Goal: Use online tool/utility: Use online tool/utility

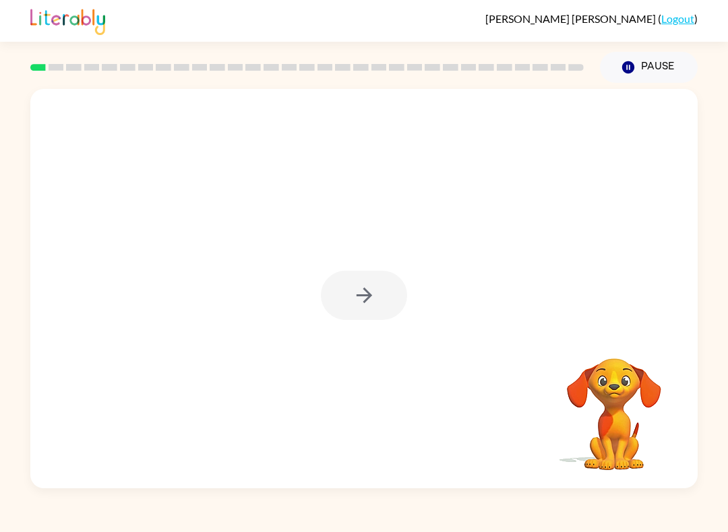
click at [370, 305] on div at bounding box center [364, 295] width 86 height 49
click at [284, 338] on div at bounding box center [363, 289] width 667 height 400
click at [338, 290] on button "button" at bounding box center [364, 295] width 86 height 49
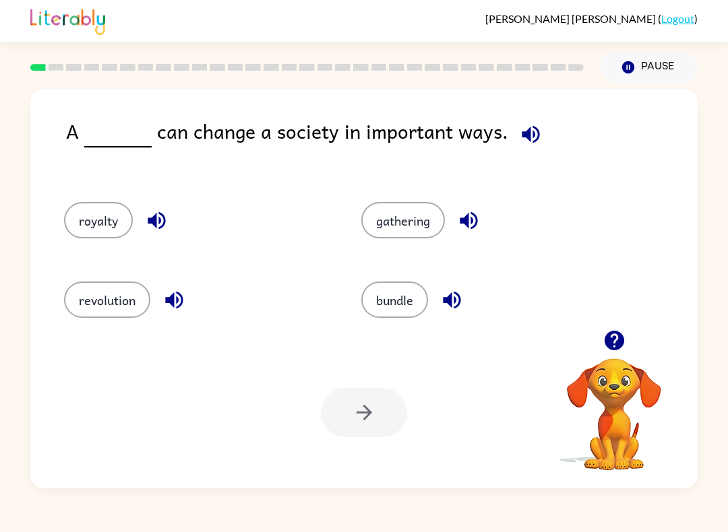
click at [64, 286] on div "revolution" at bounding box center [197, 300] width 266 height 36
click at [84, 303] on button "revolution" at bounding box center [107, 300] width 86 height 36
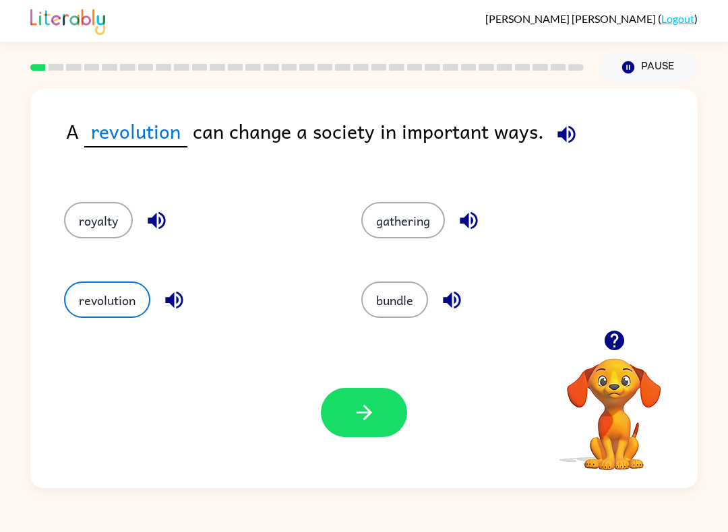
click at [337, 416] on button "button" at bounding box center [364, 412] width 86 height 49
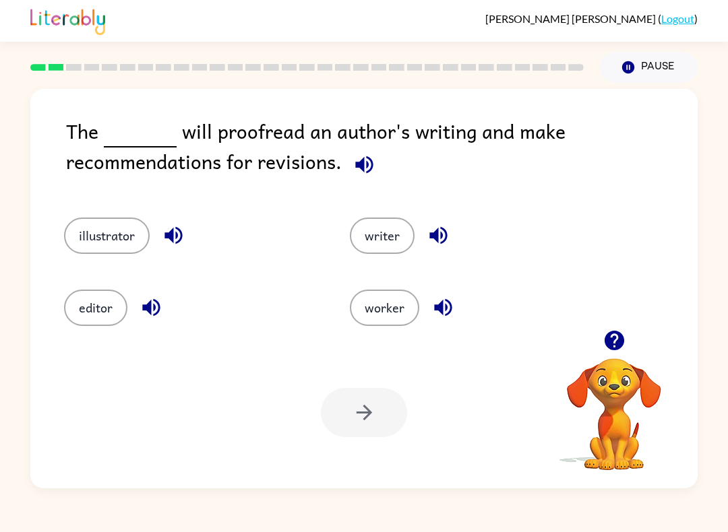
click at [101, 249] on button "illustrator" at bounding box center [107, 236] width 86 height 36
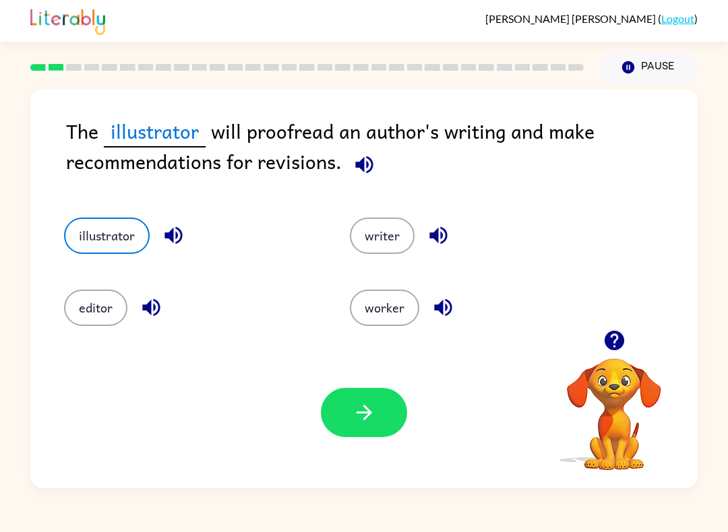
click at [97, 301] on button "editor" at bounding box center [95, 308] width 63 height 36
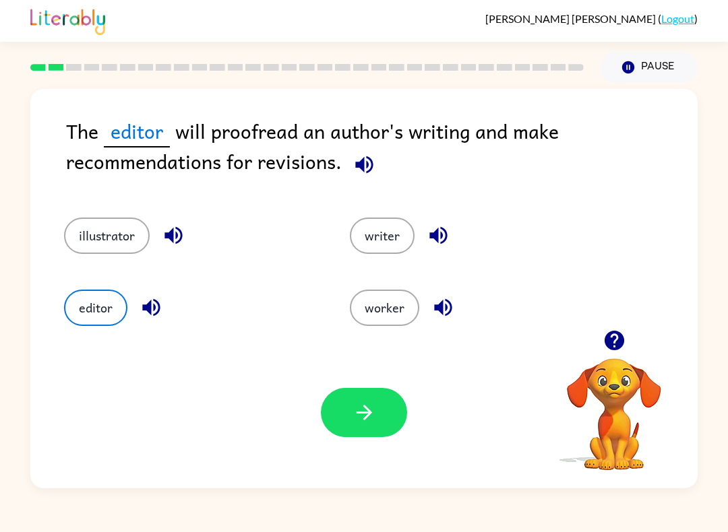
click at [80, 247] on button "illustrator" at bounding box center [107, 236] width 86 height 36
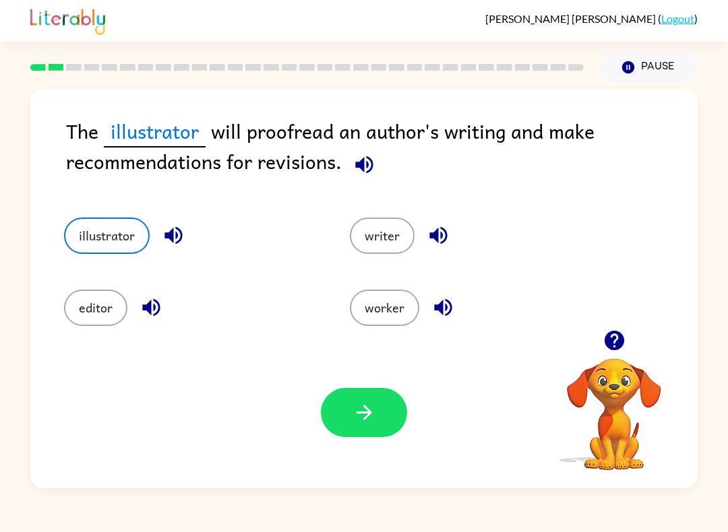
click at [373, 298] on button "worker" at bounding box center [384, 308] width 69 height 36
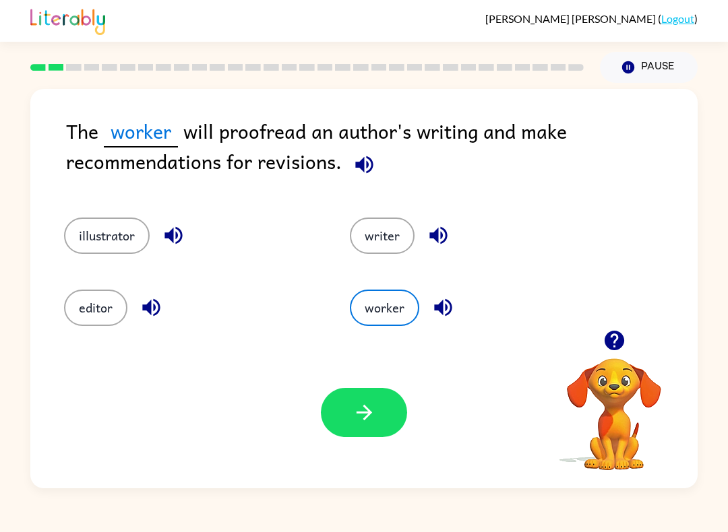
click at [387, 239] on button "writer" at bounding box center [382, 236] width 65 height 36
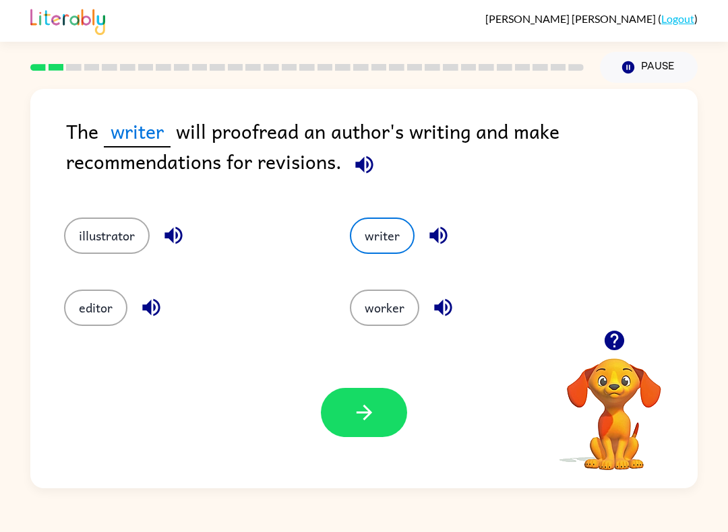
click at [375, 294] on button "worker" at bounding box center [384, 308] width 69 height 36
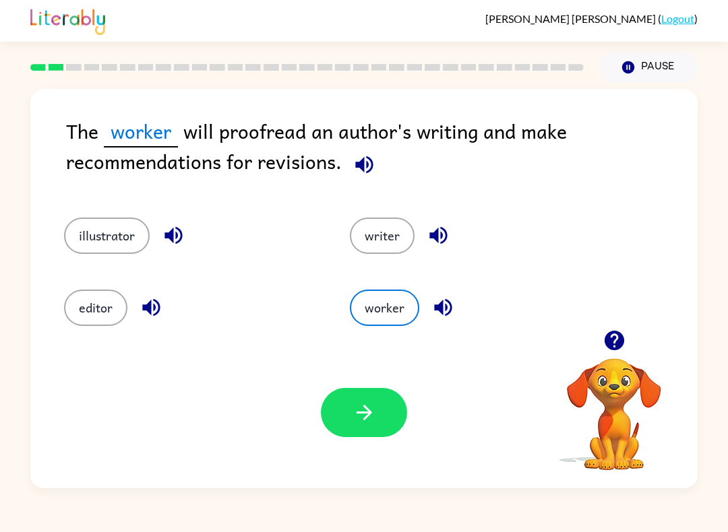
click at [375, 245] on button "writer" at bounding box center [382, 236] width 65 height 36
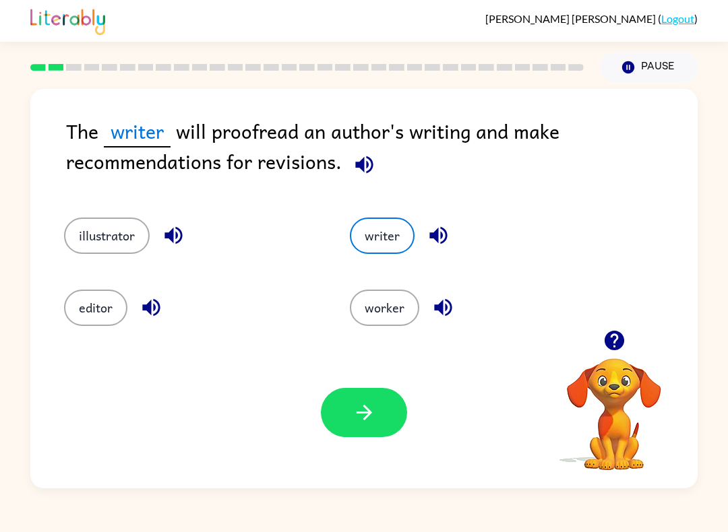
click at [352, 302] on button "worker" at bounding box center [384, 308] width 69 height 36
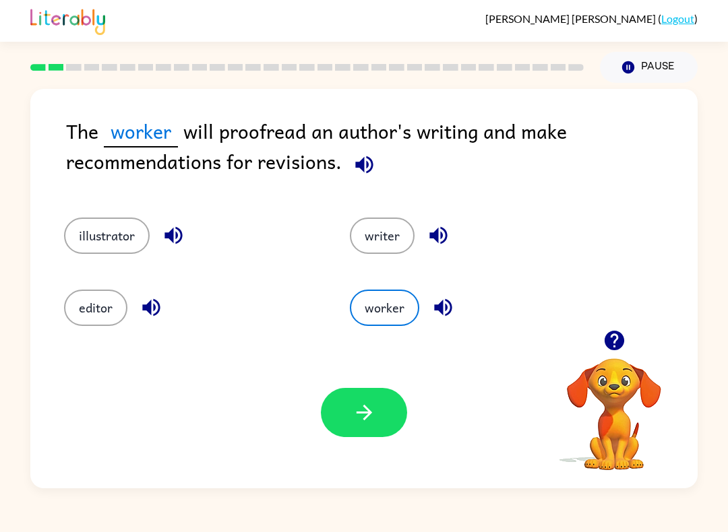
click at [370, 391] on button "button" at bounding box center [364, 412] width 86 height 49
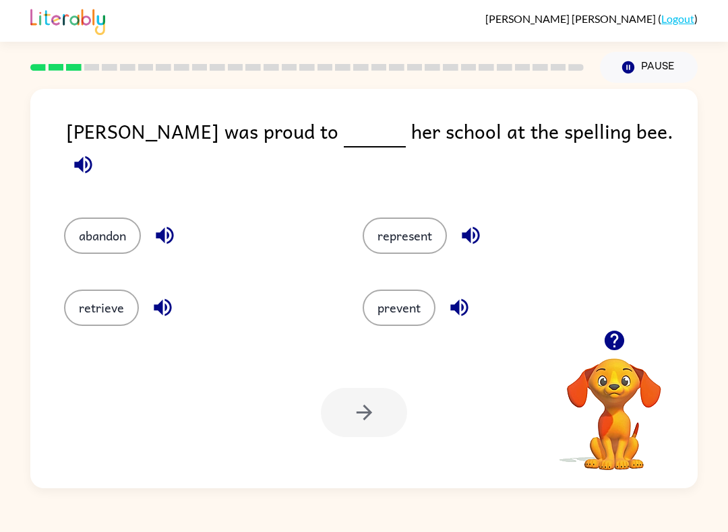
click at [367, 218] on div "represent" at bounding box center [497, 236] width 268 height 36
click at [405, 253] on div "represent" at bounding box center [486, 228] width 299 height 72
click at [404, 253] on div "represent" at bounding box center [486, 228] width 299 height 72
click at [382, 228] on button "represent" at bounding box center [405, 236] width 84 height 36
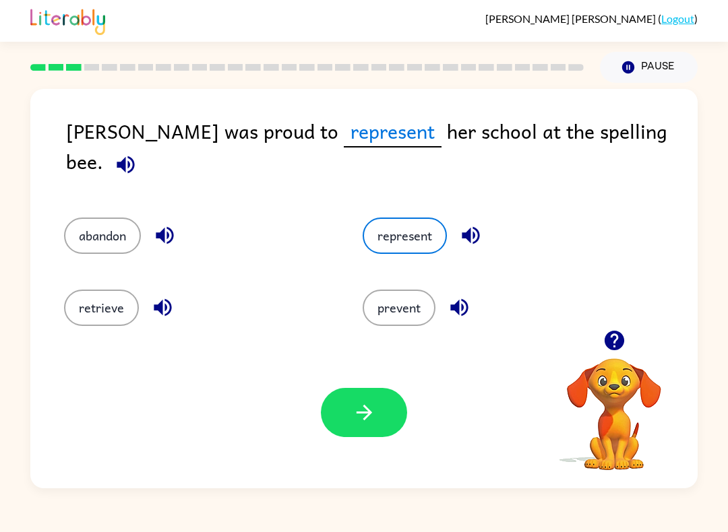
click at [346, 397] on button "button" at bounding box center [364, 412] width 86 height 49
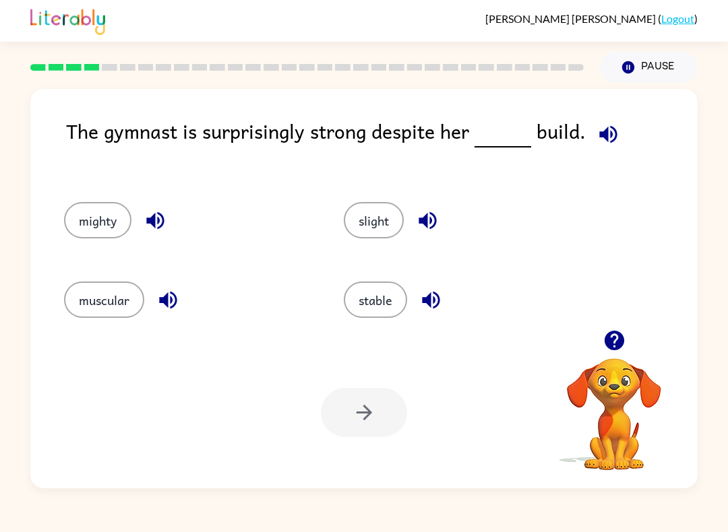
click at [94, 303] on button "muscular" at bounding box center [104, 300] width 80 height 36
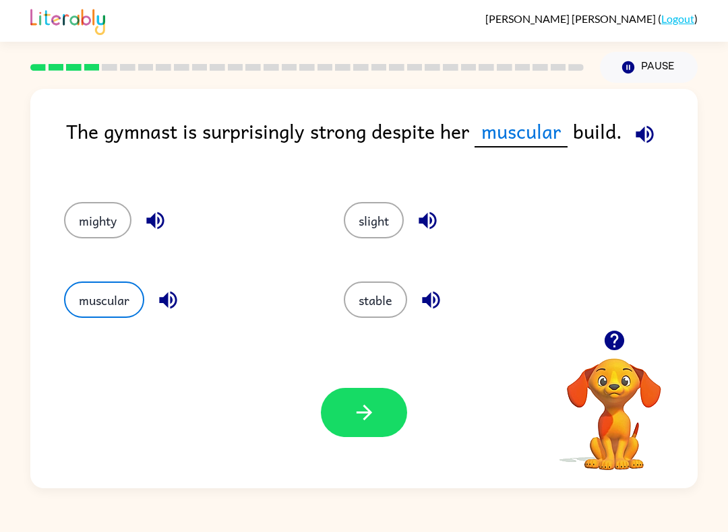
click at [346, 426] on button "button" at bounding box center [364, 412] width 86 height 49
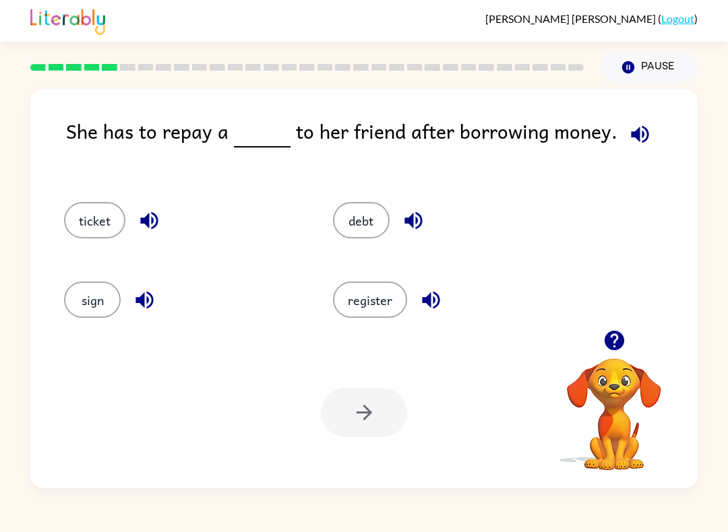
click at [371, 226] on button "debt" at bounding box center [361, 220] width 57 height 36
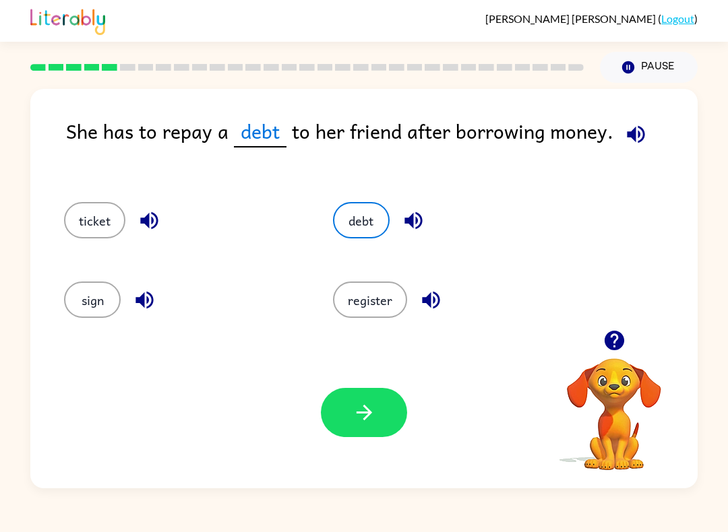
click at [387, 400] on button "button" at bounding box center [364, 412] width 86 height 49
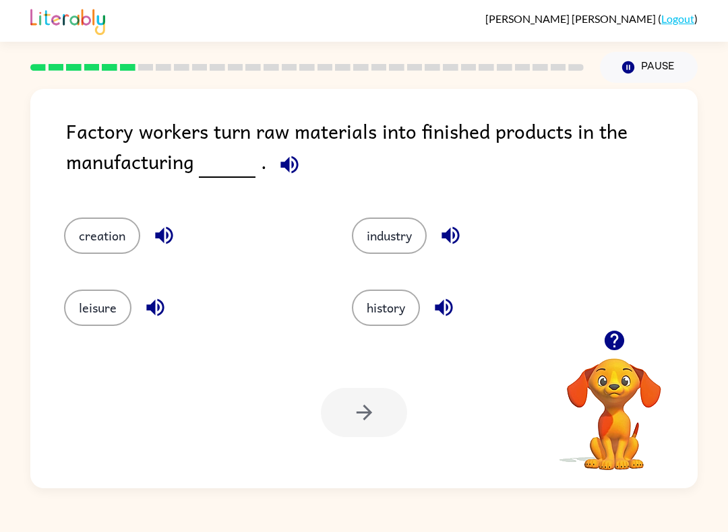
click at [391, 229] on button "industry" at bounding box center [389, 236] width 75 height 36
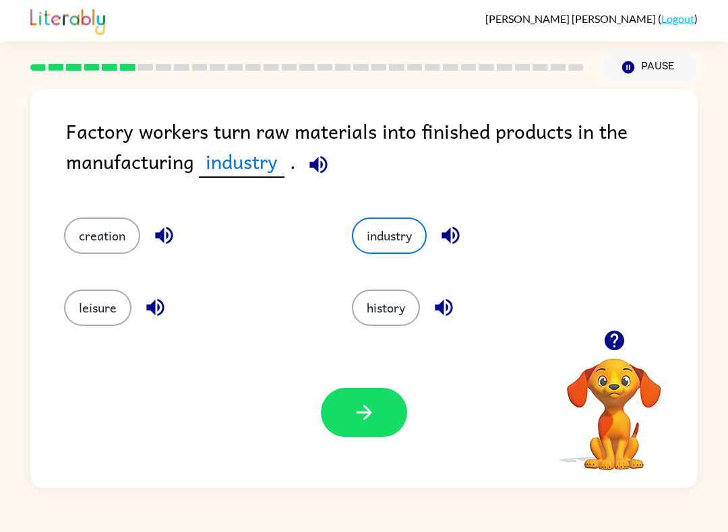
click at [375, 408] on icon "button" at bounding box center [364, 413] width 24 height 24
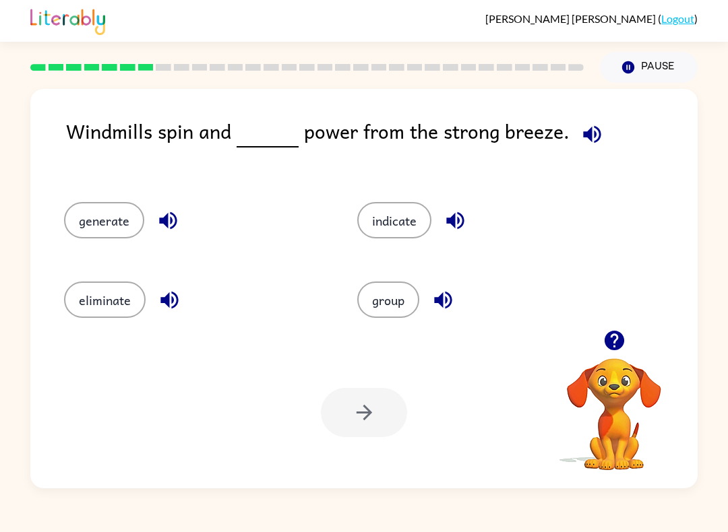
click at [81, 218] on button "generate" at bounding box center [104, 220] width 80 height 36
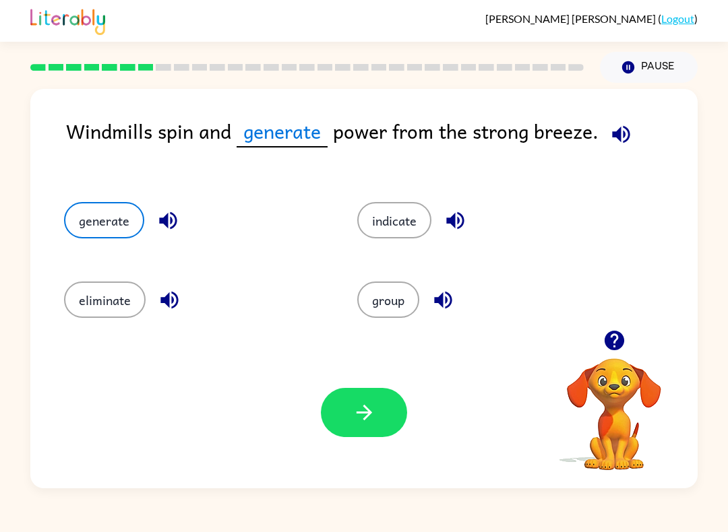
click at [345, 412] on button "button" at bounding box center [364, 412] width 86 height 49
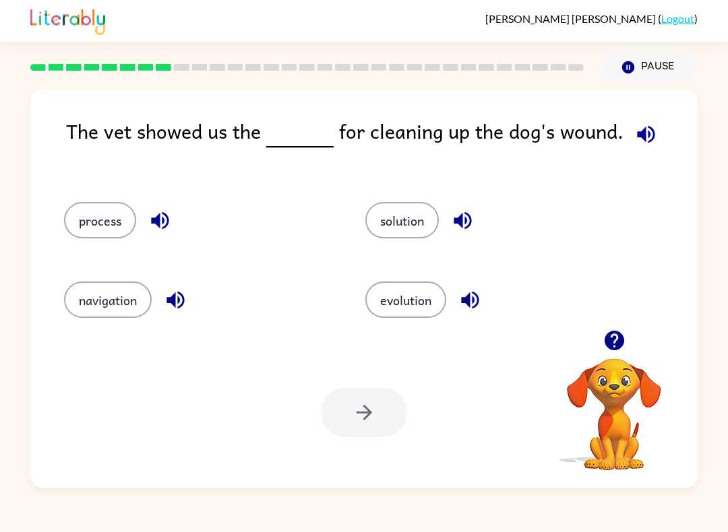
click at [70, 214] on button "process" at bounding box center [100, 220] width 72 height 36
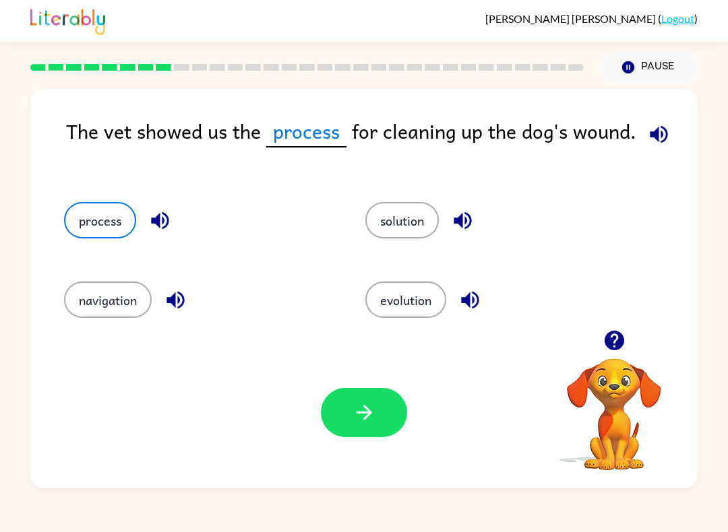
click at [355, 410] on icon "button" at bounding box center [364, 413] width 24 height 24
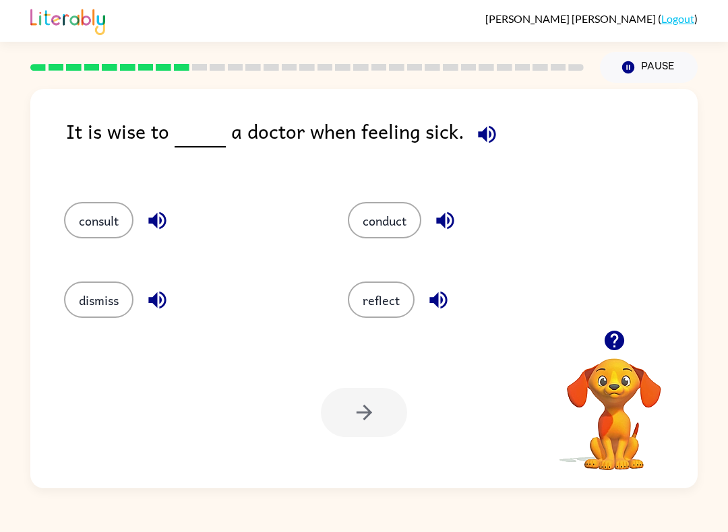
click at [86, 212] on button "consult" at bounding box center [98, 220] width 69 height 36
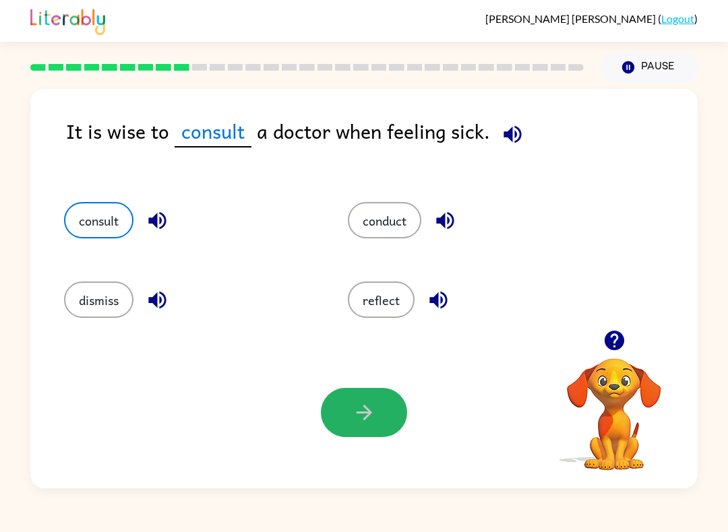
click at [375, 415] on icon "button" at bounding box center [364, 413] width 24 height 24
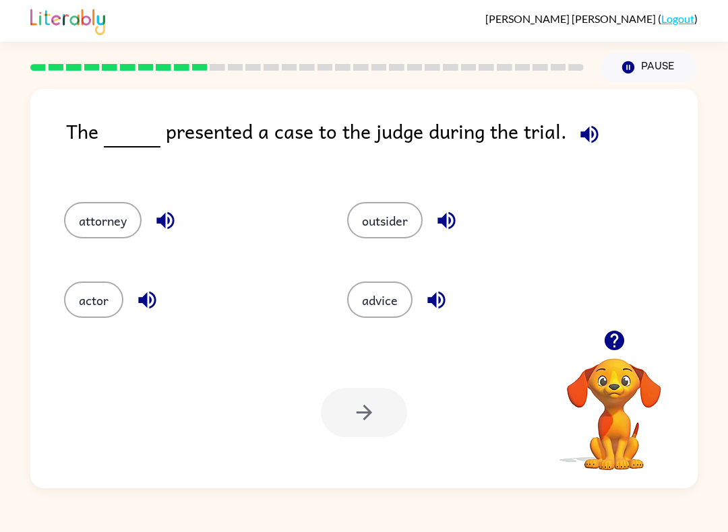
click at [90, 314] on button "actor" at bounding box center [93, 300] width 59 height 36
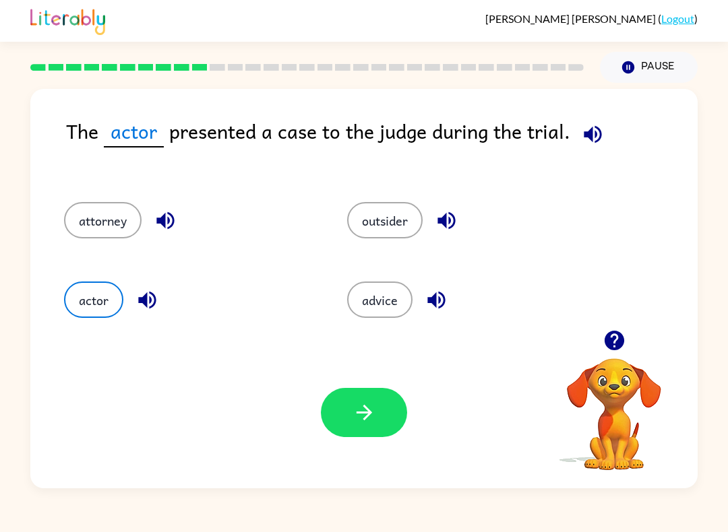
click at [84, 214] on button "attorney" at bounding box center [102, 220] width 77 height 36
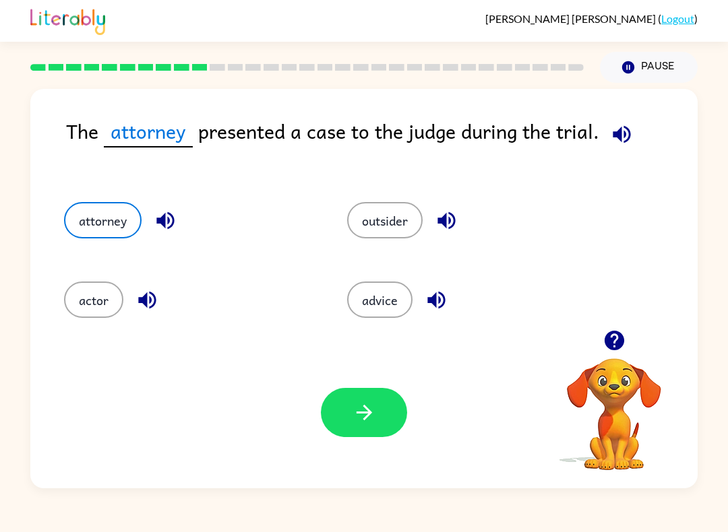
click at [168, 211] on icon "button" at bounding box center [166, 221] width 24 height 24
click at [464, 219] on button "button" at bounding box center [446, 220] width 34 height 34
click at [422, 297] on button "button" at bounding box center [436, 300] width 34 height 34
click at [381, 445] on div "Your browser must support playing .mp4 files to use Literably. Please try using…" at bounding box center [363, 413] width 667 height 152
click at [349, 411] on button "button" at bounding box center [364, 412] width 86 height 49
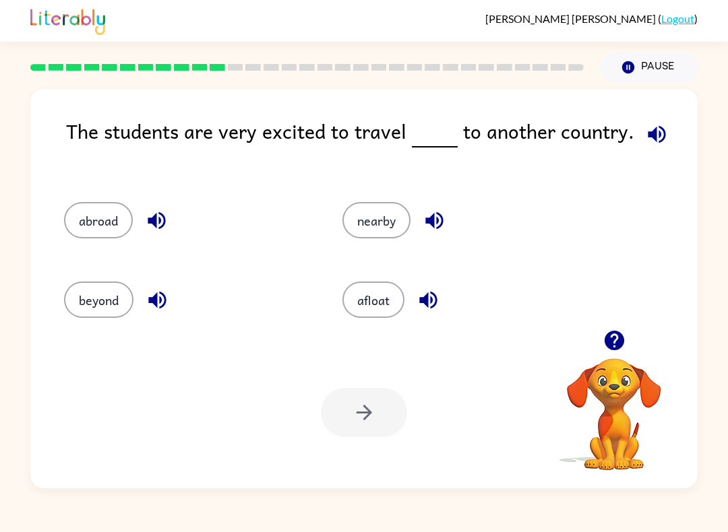
click at [90, 239] on button "abroad" at bounding box center [98, 220] width 69 height 36
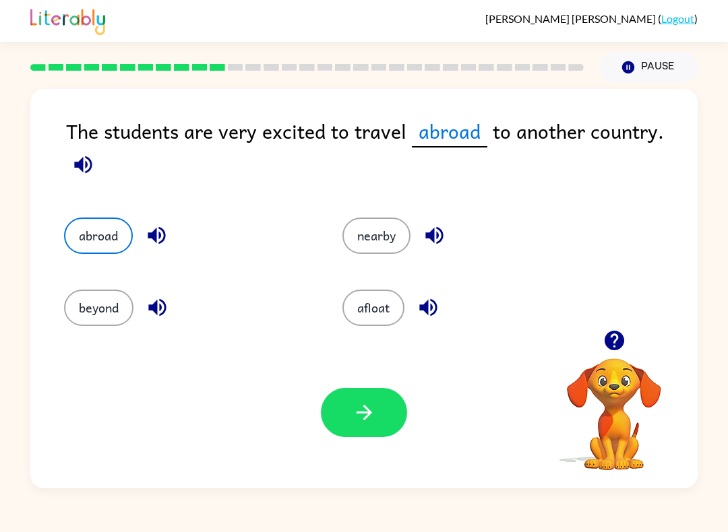
click at [90, 239] on button "abroad" at bounding box center [98, 236] width 69 height 36
click at [108, 291] on button "beyond" at bounding box center [98, 308] width 69 height 36
click at [78, 245] on button "abroad" at bounding box center [98, 236] width 69 height 36
click at [77, 296] on button "beyond" at bounding box center [98, 308] width 69 height 36
click at [88, 241] on button "abroad" at bounding box center [98, 236] width 69 height 36
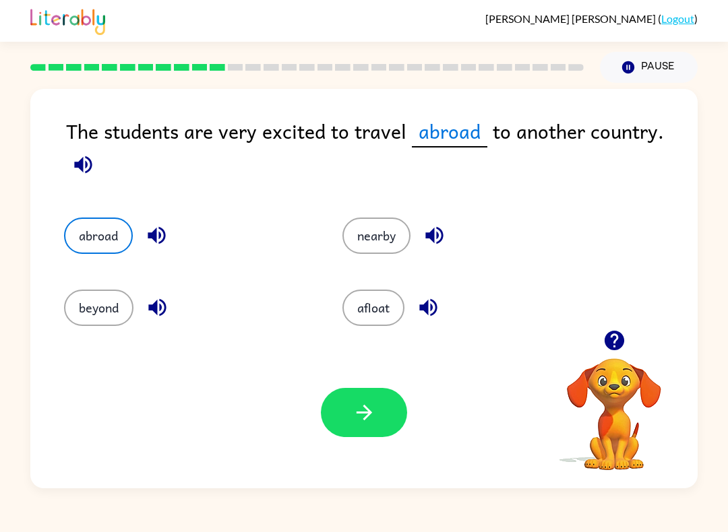
click at [345, 394] on button "button" at bounding box center [364, 412] width 86 height 49
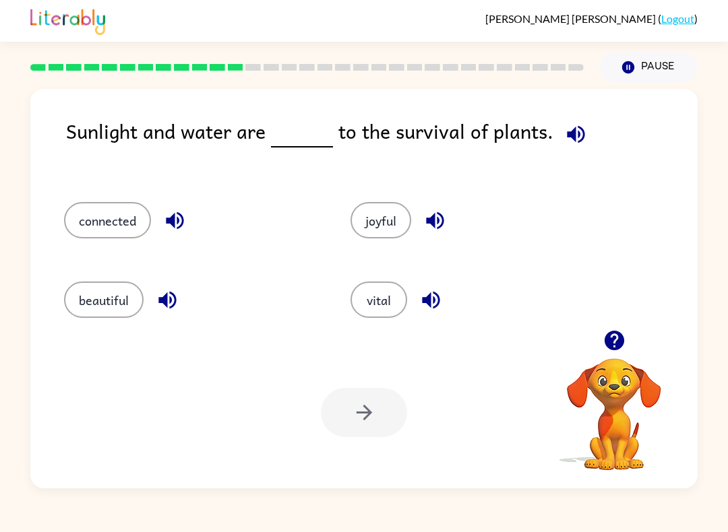
click at [391, 290] on button "vital" at bounding box center [378, 300] width 57 height 36
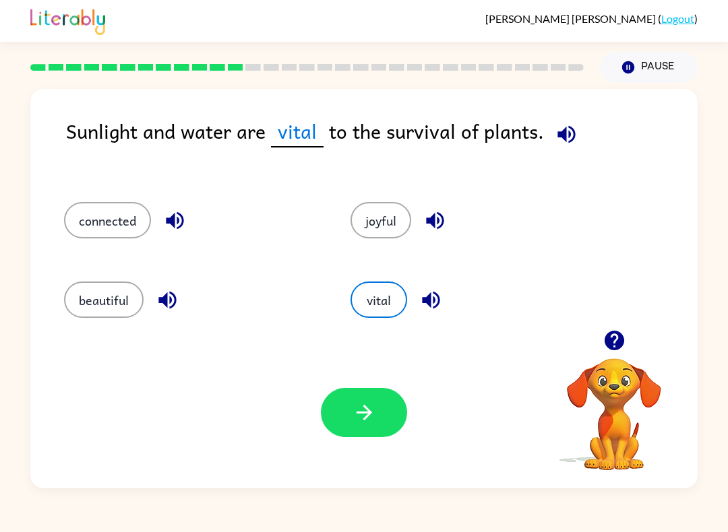
click at [372, 410] on icon "button" at bounding box center [364, 413] width 24 height 24
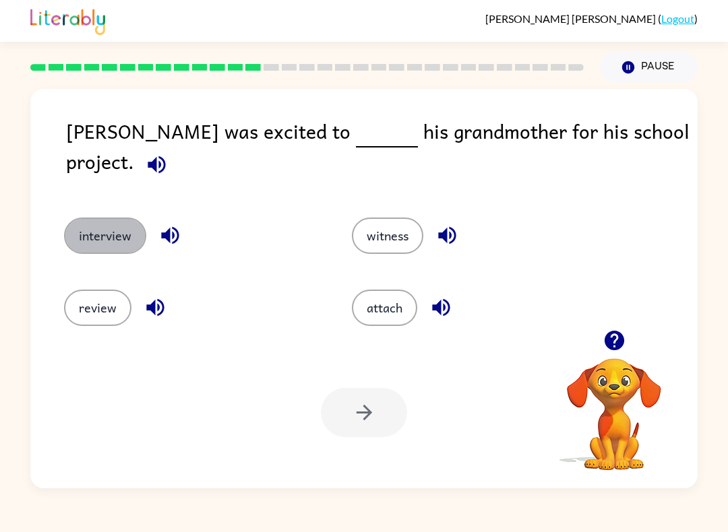
click at [80, 239] on button "interview" at bounding box center [105, 236] width 82 height 36
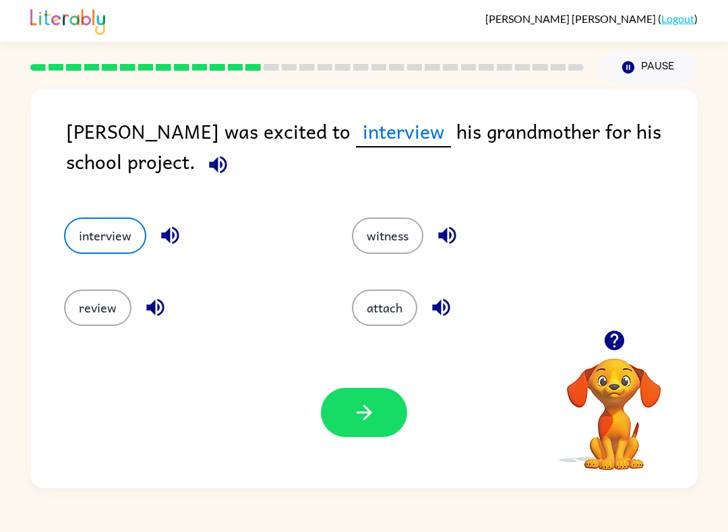
click at [80, 239] on button "interview" at bounding box center [105, 236] width 82 height 36
click at [394, 418] on button "button" at bounding box center [364, 412] width 86 height 49
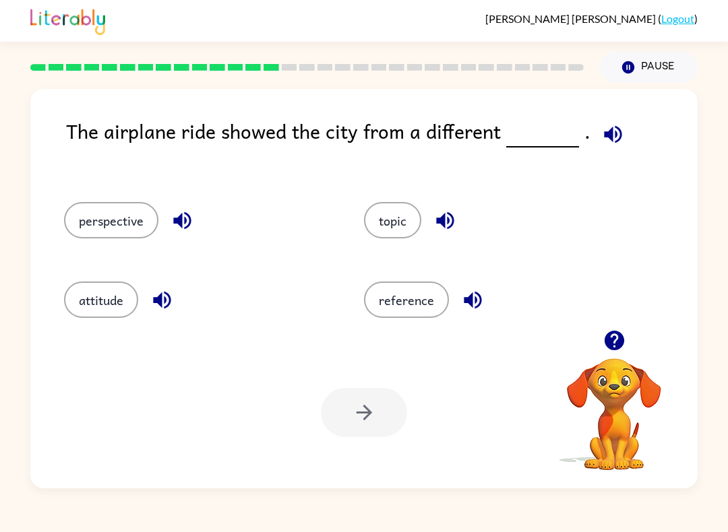
click at [86, 217] on button "perspective" at bounding box center [111, 220] width 94 height 36
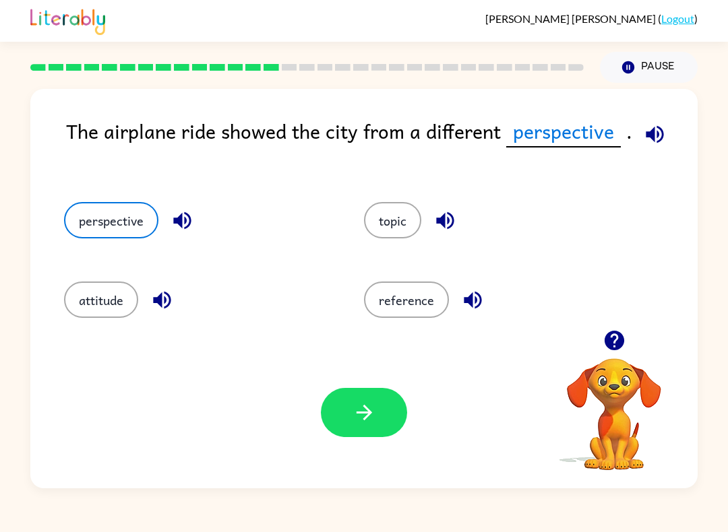
click at [361, 407] on icon "button" at bounding box center [364, 413] width 24 height 24
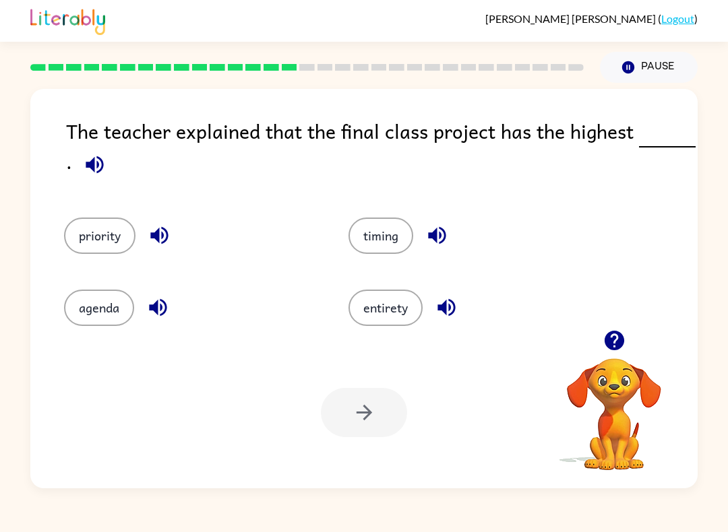
click at [88, 233] on button "priority" at bounding box center [99, 236] width 71 height 36
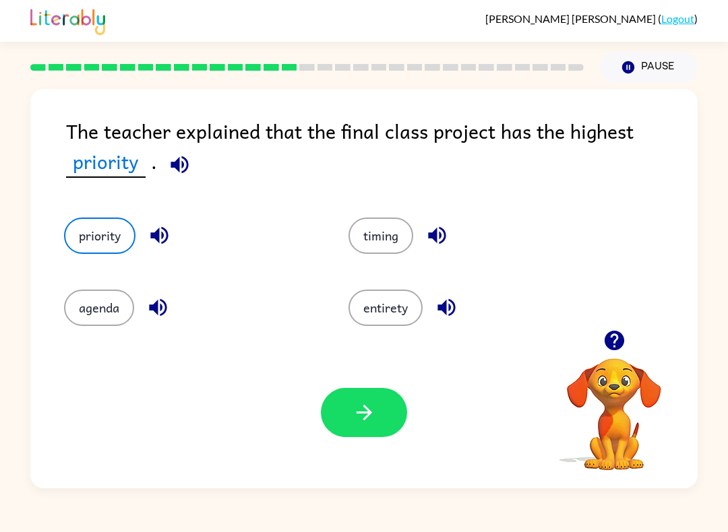
click at [391, 406] on button "button" at bounding box center [364, 412] width 86 height 49
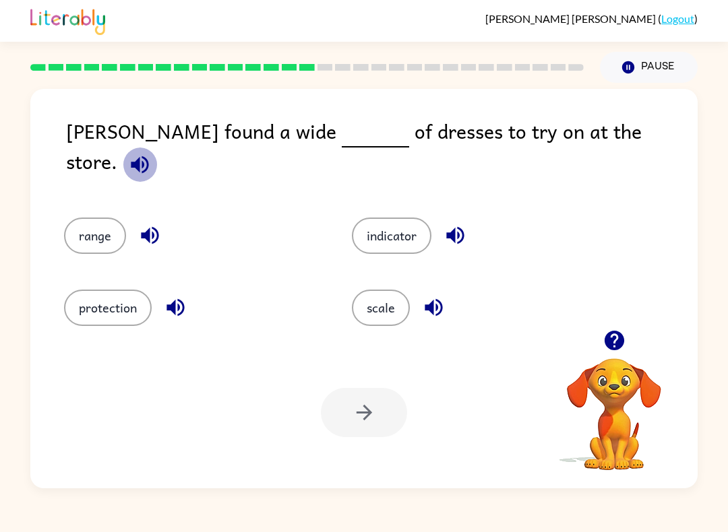
click at [148, 156] on icon "button" at bounding box center [140, 165] width 18 height 18
click at [380, 301] on button "scale" at bounding box center [381, 308] width 58 height 36
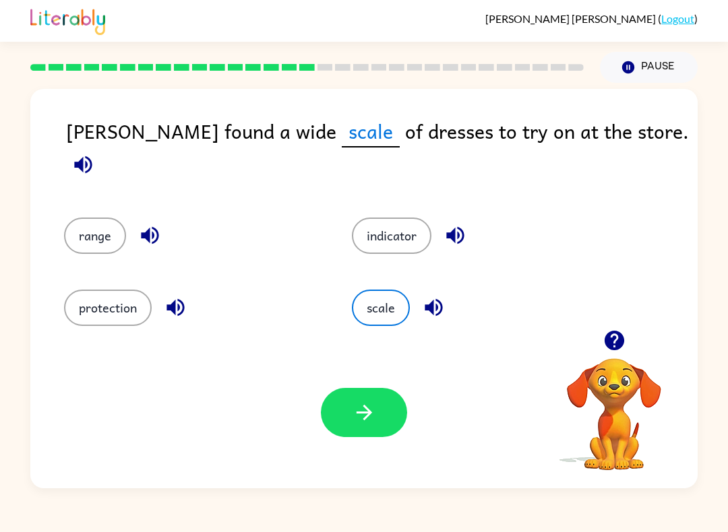
click at [363, 377] on div "Your browser must support playing .mp4 files to use Literably. Please try using…" at bounding box center [363, 413] width 667 height 152
click at [360, 389] on button "button" at bounding box center [364, 412] width 86 height 49
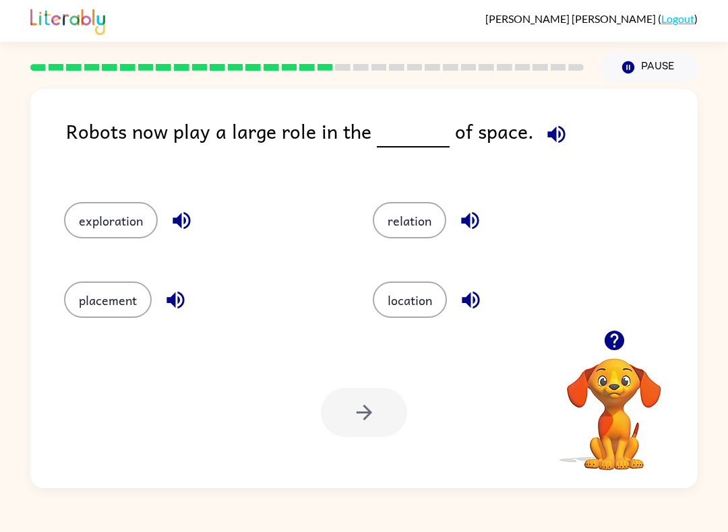
click at [74, 212] on button "exploration" at bounding box center [111, 220] width 94 height 36
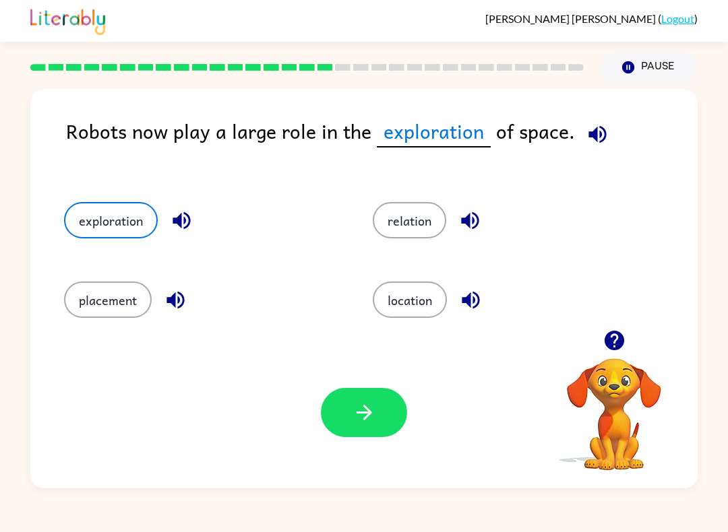
click at [392, 405] on button "button" at bounding box center [364, 412] width 86 height 49
click at [391, 404] on div at bounding box center [364, 412] width 86 height 49
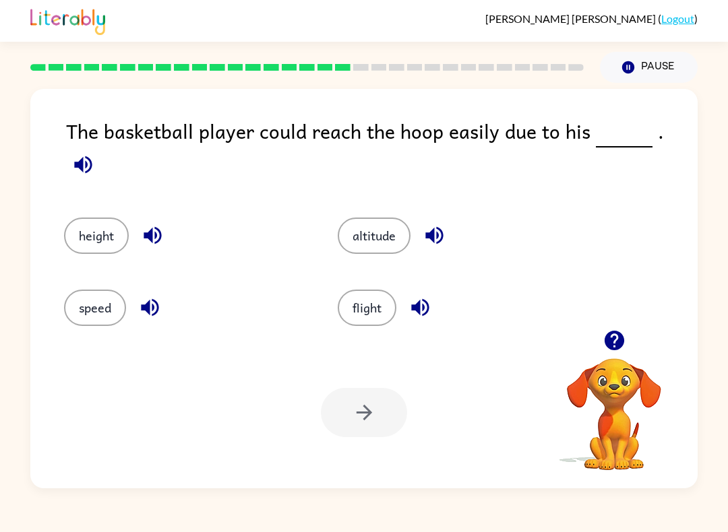
click at [350, 231] on button "altitude" at bounding box center [374, 236] width 73 height 36
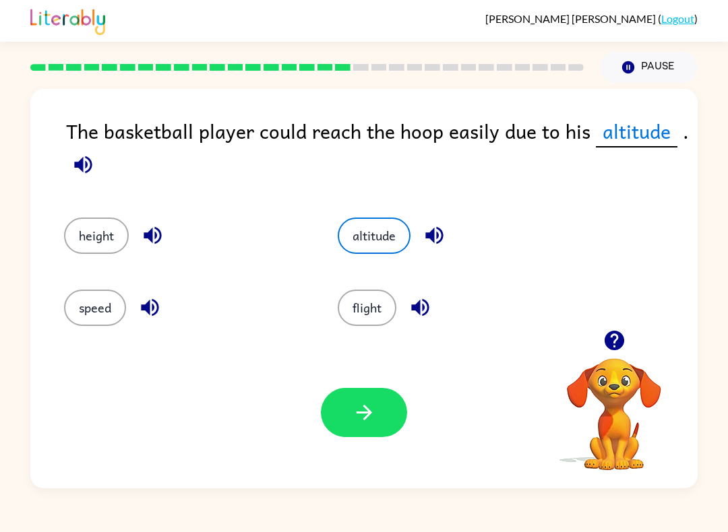
click at [329, 398] on button "button" at bounding box center [364, 412] width 86 height 49
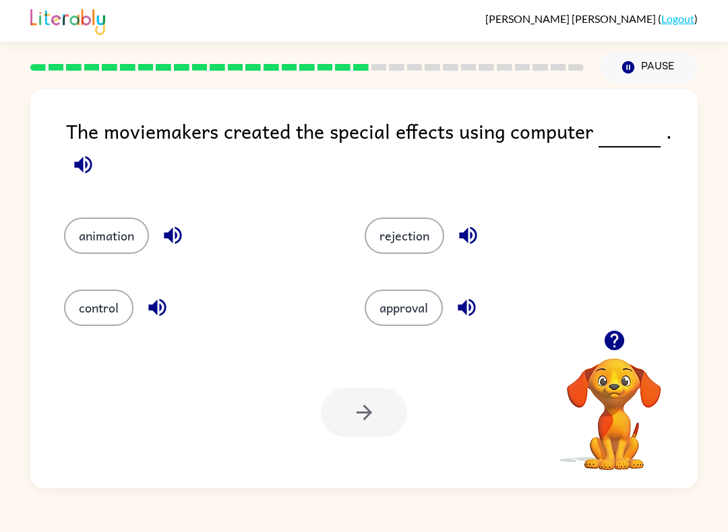
click at [119, 251] on button "animation" at bounding box center [106, 236] width 85 height 36
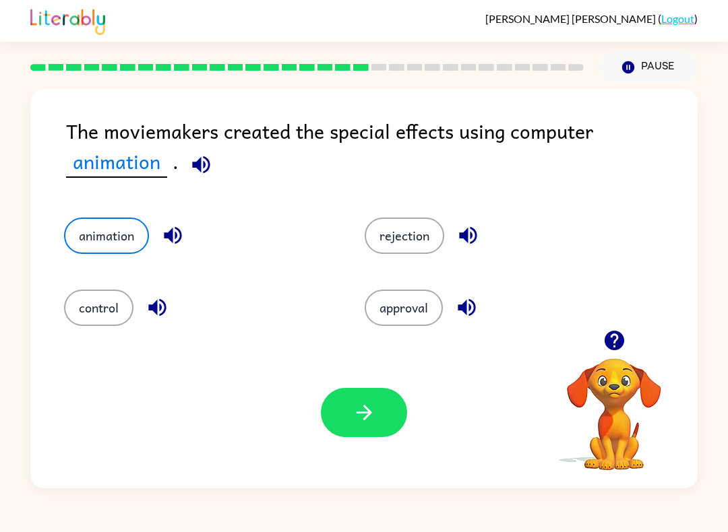
click at [375, 427] on button "button" at bounding box center [364, 412] width 86 height 49
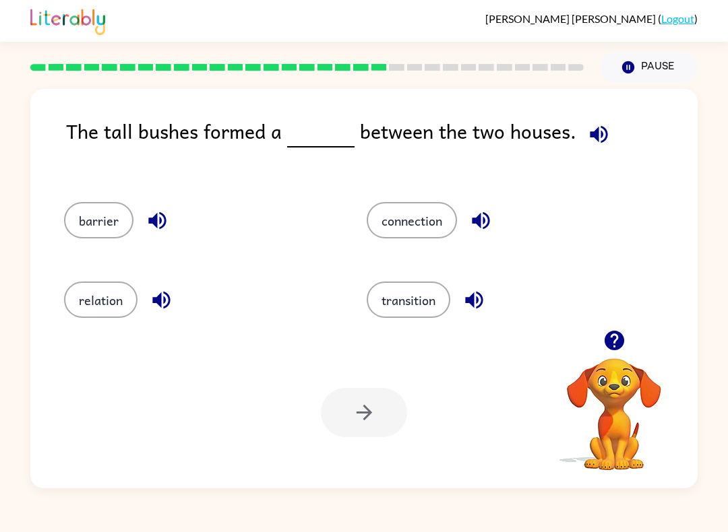
click at [102, 229] on button "barrier" at bounding box center [98, 220] width 69 height 36
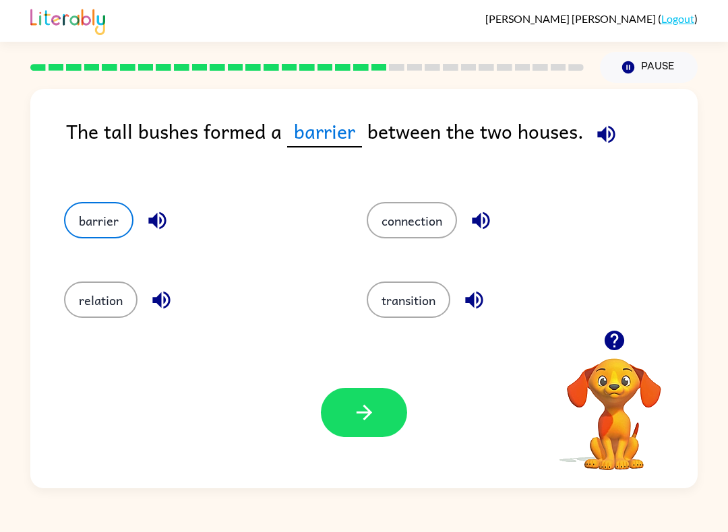
click at [336, 418] on button "button" at bounding box center [364, 412] width 86 height 49
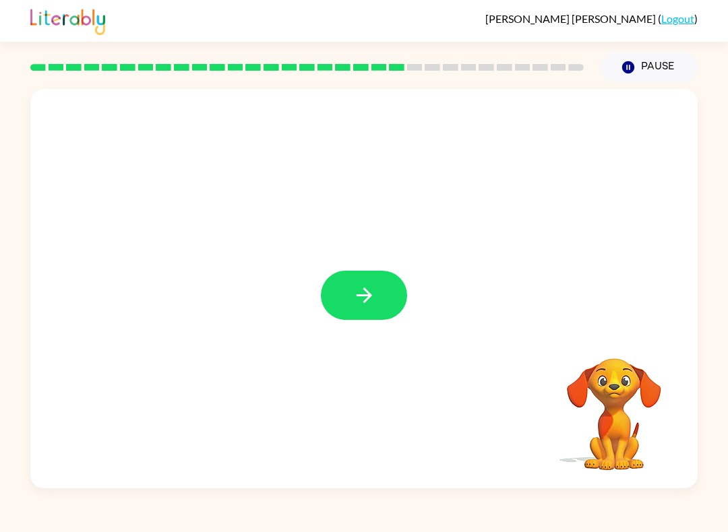
click at [344, 278] on button "button" at bounding box center [364, 295] width 86 height 49
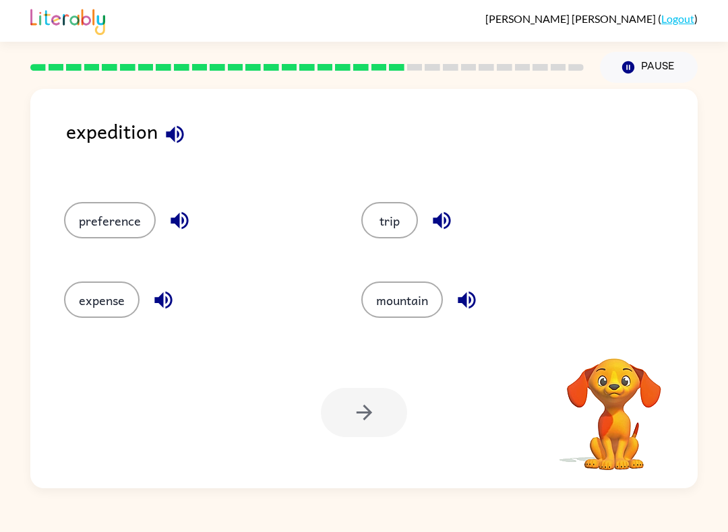
click at [404, 224] on button "trip" at bounding box center [389, 220] width 57 height 36
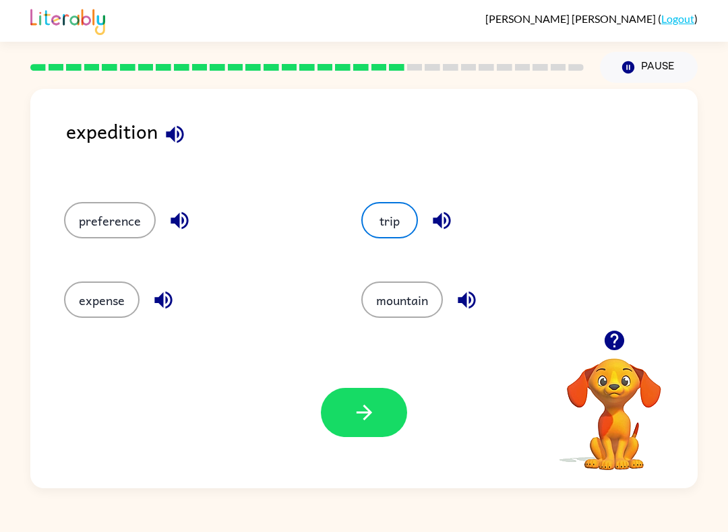
click at [375, 411] on icon "button" at bounding box center [364, 413] width 24 height 24
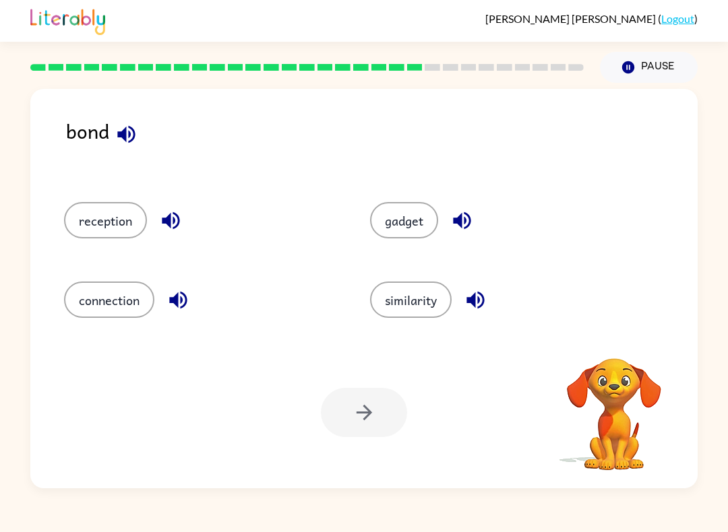
click at [175, 84] on div at bounding box center [306, 67] width 569 height 47
click at [112, 138] on button "button" at bounding box center [126, 134] width 34 height 34
click at [160, 223] on icon "button" at bounding box center [171, 221] width 24 height 24
click at [170, 304] on icon "button" at bounding box center [178, 300] width 24 height 24
click at [482, 309] on icon "button" at bounding box center [476, 300] width 24 height 24
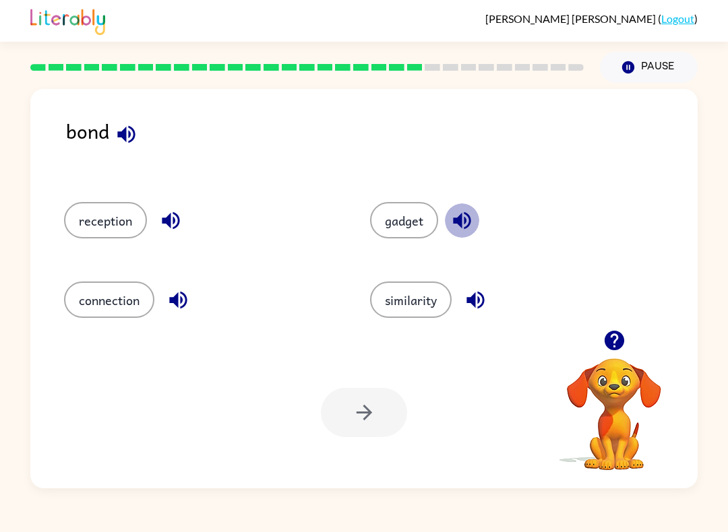
click at [465, 219] on icon "button" at bounding box center [462, 221] width 18 height 18
click at [168, 225] on icon "button" at bounding box center [171, 221] width 18 height 18
click at [174, 306] on icon "button" at bounding box center [178, 300] width 24 height 24
click at [464, 222] on icon "button" at bounding box center [462, 221] width 24 height 24
click at [487, 300] on icon "button" at bounding box center [476, 300] width 24 height 24
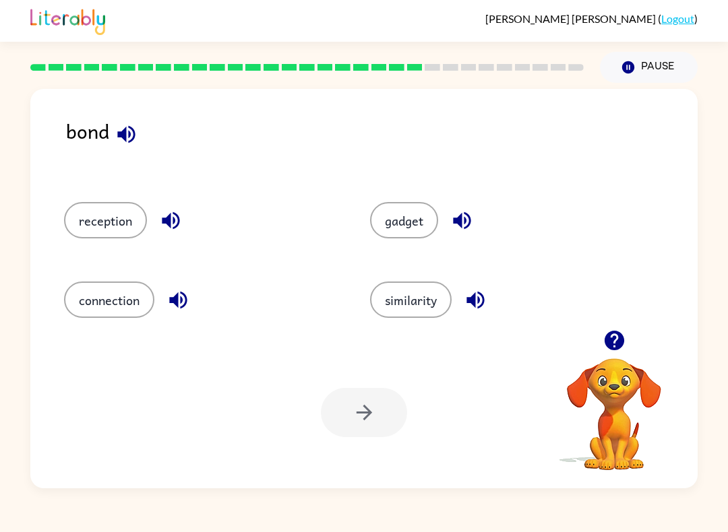
click at [169, 224] on icon "button" at bounding box center [171, 221] width 18 height 18
click at [169, 294] on icon "button" at bounding box center [178, 300] width 24 height 24
click at [469, 216] on icon "button" at bounding box center [462, 221] width 18 height 18
click at [125, 130] on icon "button" at bounding box center [126, 134] width 18 height 18
click at [139, 142] on button "button" at bounding box center [126, 134] width 34 height 34
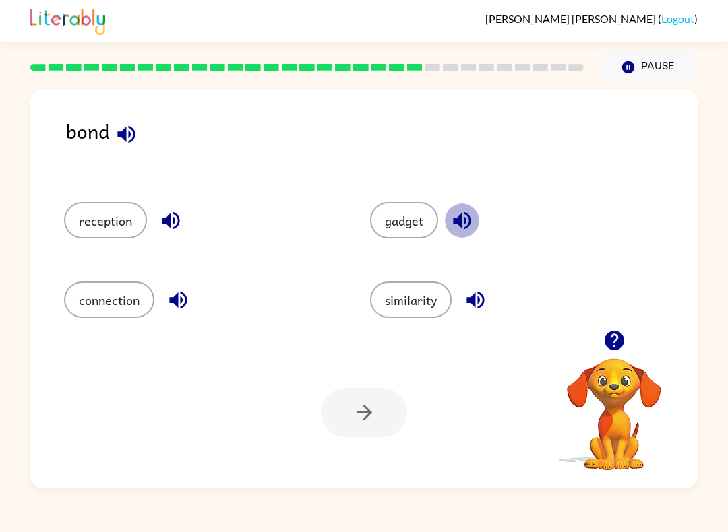
click at [475, 223] on button "button" at bounding box center [462, 220] width 34 height 34
click at [458, 222] on icon "button" at bounding box center [462, 221] width 18 height 18
click at [175, 296] on icon "button" at bounding box center [178, 300] width 24 height 24
click at [180, 305] on icon "button" at bounding box center [178, 300] width 24 height 24
click at [165, 220] on icon "button" at bounding box center [171, 221] width 18 height 18
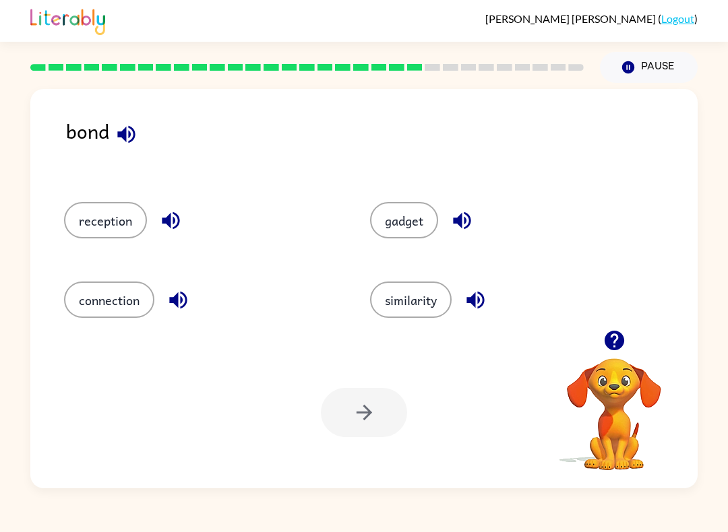
click at [478, 296] on icon "button" at bounding box center [476, 300] width 24 height 24
click at [470, 221] on icon "button" at bounding box center [462, 221] width 18 height 18
click at [119, 137] on icon "button" at bounding box center [126, 134] width 18 height 18
click at [470, 217] on icon "button" at bounding box center [462, 221] width 24 height 24
click at [182, 299] on icon "button" at bounding box center [178, 301] width 18 height 18
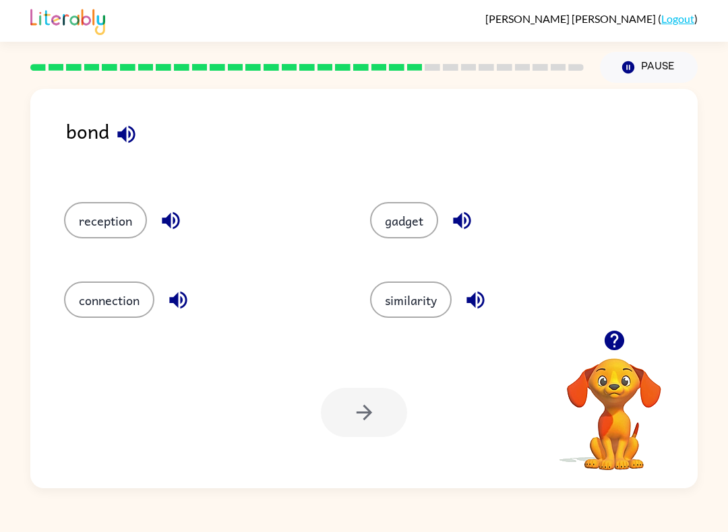
click at [171, 226] on icon "button" at bounding box center [171, 221] width 24 height 24
click at [484, 301] on icon "button" at bounding box center [475, 301] width 18 height 18
click at [426, 212] on button "gadget" at bounding box center [404, 220] width 68 height 36
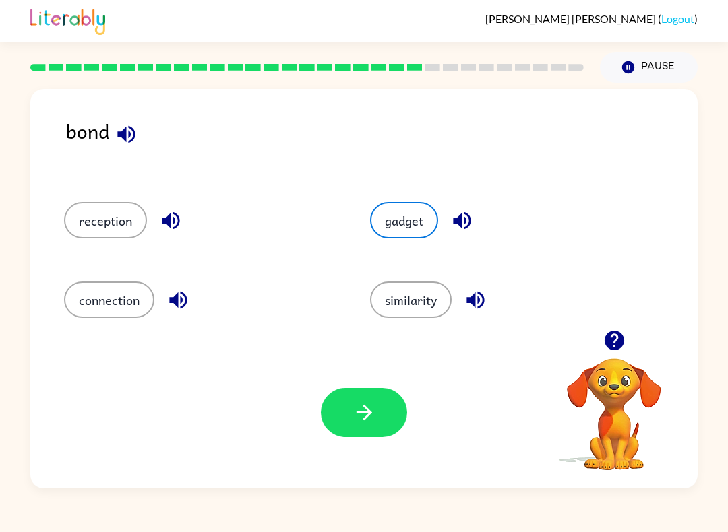
click at [391, 406] on button "button" at bounding box center [364, 412] width 86 height 49
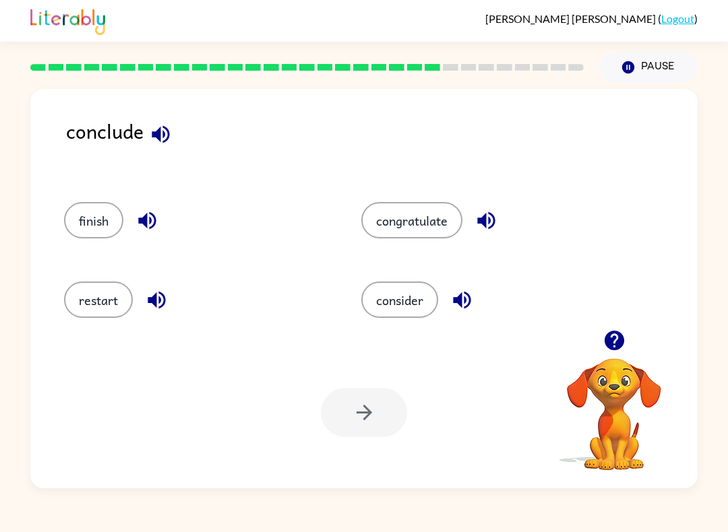
click at [420, 291] on button "consider" at bounding box center [399, 300] width 77 height 36
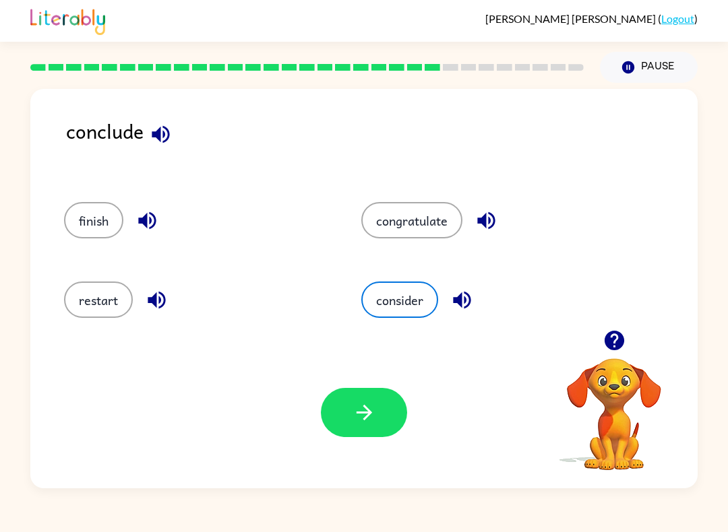
click at [380, 410] on button "button" at bounding box center [364, 412] width 86 height 49
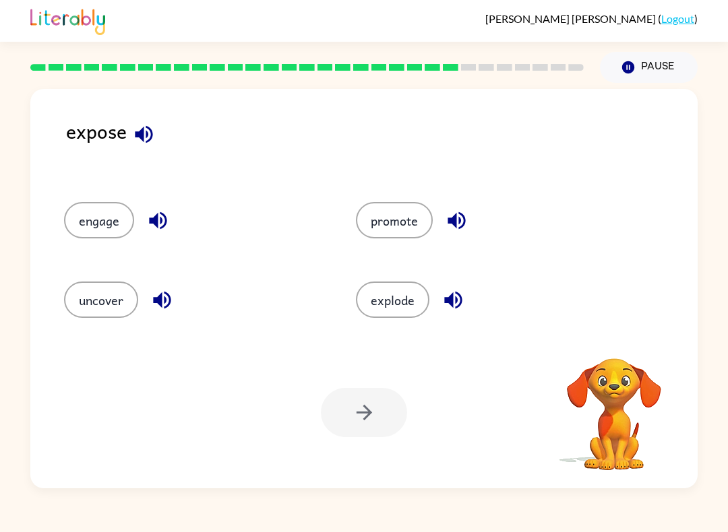
click at [75, 292] on button "uncover" at bounding box center [101, 300] width 74 height 36
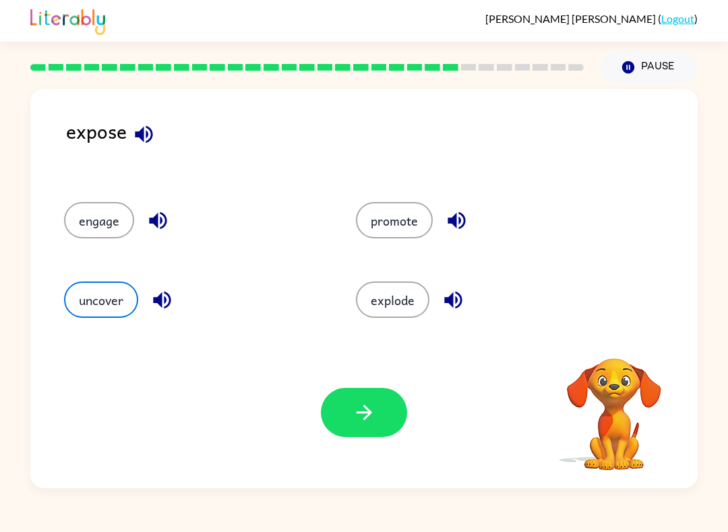
click at [391, 381] on div "Your browser must support playing .mp4 files to use Literably. Please try using…" at bounding box center [363, 413] width 667 height 152
click at [351, 401] on button "button" at bounding box center [364, 412] width 86 height 49
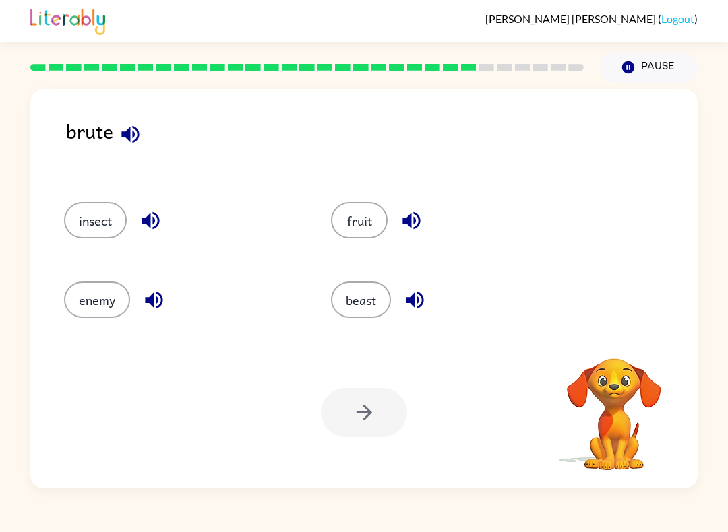
click at [358, 287] on button "beast" at bounding box center [361, 300] width 60 height 36
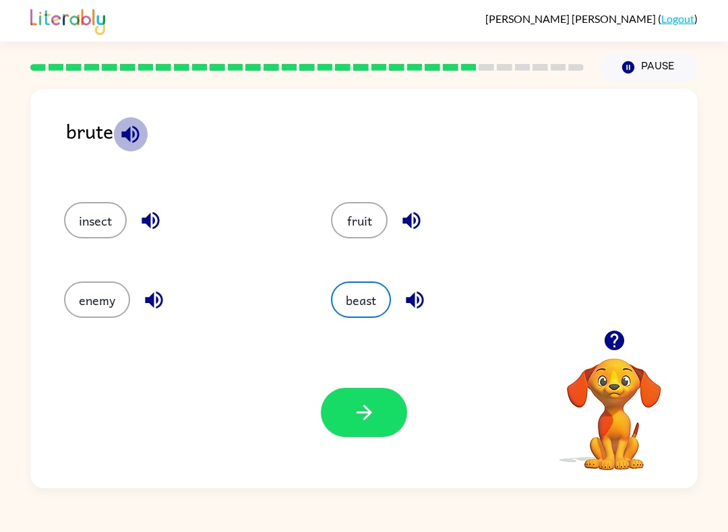
click at [133, 139] on icon "button" at bounding box center [130, 134] width 18 height 18
click at [381, 402] on button "button" at bounding box center [364, 412] width 86 height 49
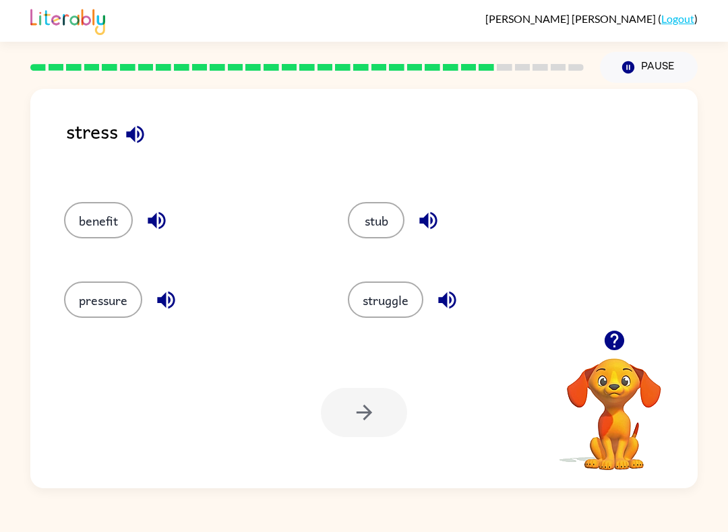
click at [88, 318] on button "pressure" at bounding box center [103, 300] width 78 height 36
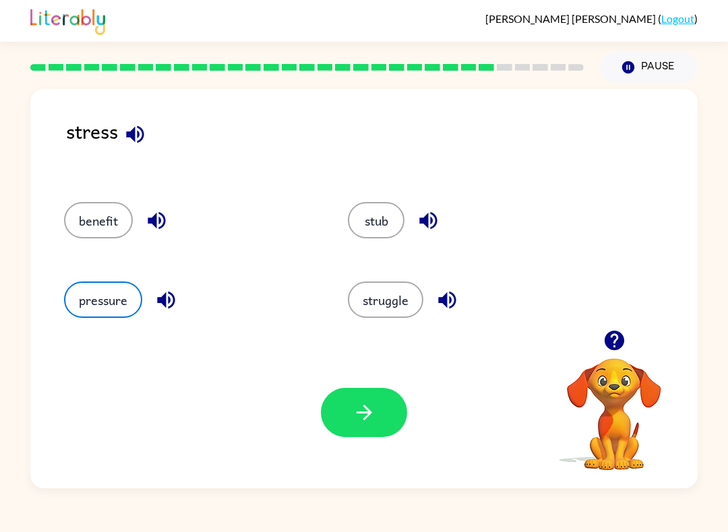
click at [93, 323] on div "pressure" at bounding box center [180, 296] width 284 height 80
click at [79, 302] on button "pressure" at bounding box center [103, 300] width 78 height 36
click at [373, 437] on button "button" at bounding box center [364, 412] width 86 height 49
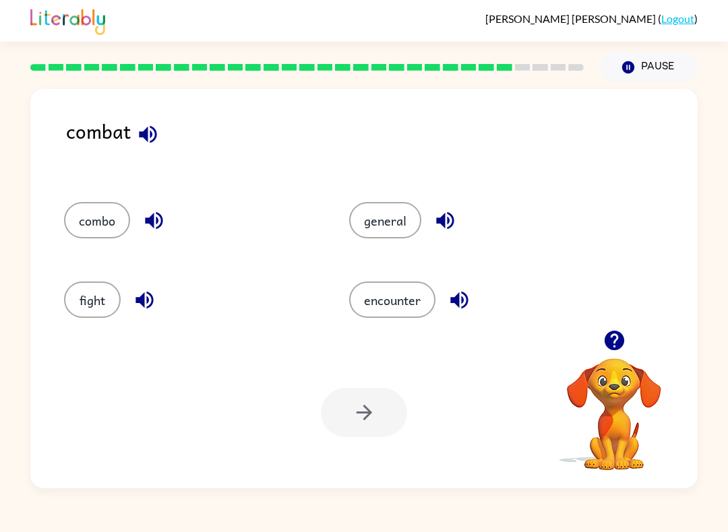
click at [360, 448] on div "Your browser must support playing .mp4 files to use Literably. Please try using…" at bounding box center [363, 413] width 667 height 152
click at [359, 448] on div "Your browser must support playing .mp4 files to use Literably. Please try using…" at bounding box center [363, 413] width 667 height 152
click at [372, 403] on div at bounding box center [364, 412] width 86 height 49
click at [79, 305] on button "fight" at bounding box center [92, 300] width 57 height 36
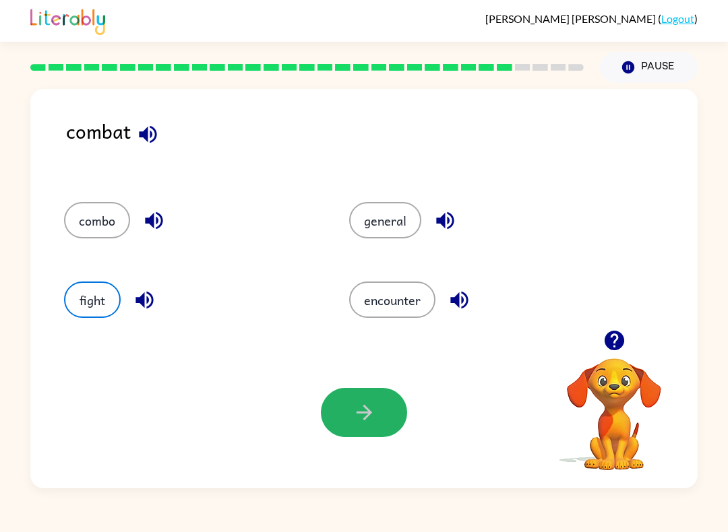
click at [373, 402] on icon "button" at bounding box center [364, 413] width 24 height 24
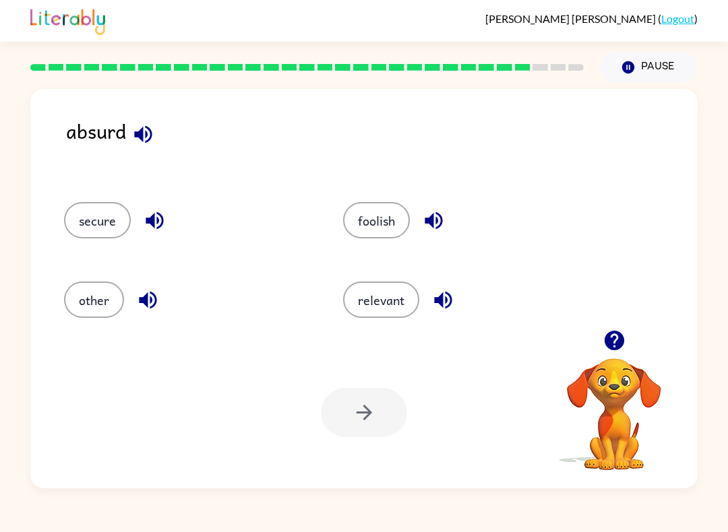
click at [379, 227] on button "foolish" at bounding box center [376, 220] width 67 height 36
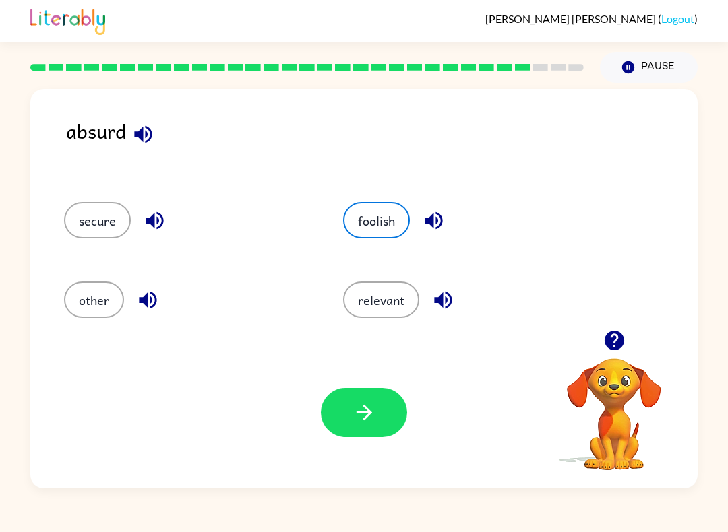
click at [371, 385] on div "Your browser must support playing .mp4 files to use Literably. Please try using…" at bounding box center [363, 413] width 667 height 152
click at [373, 412] on icon "button" at bounding box center [364, 413] width 24 height 24
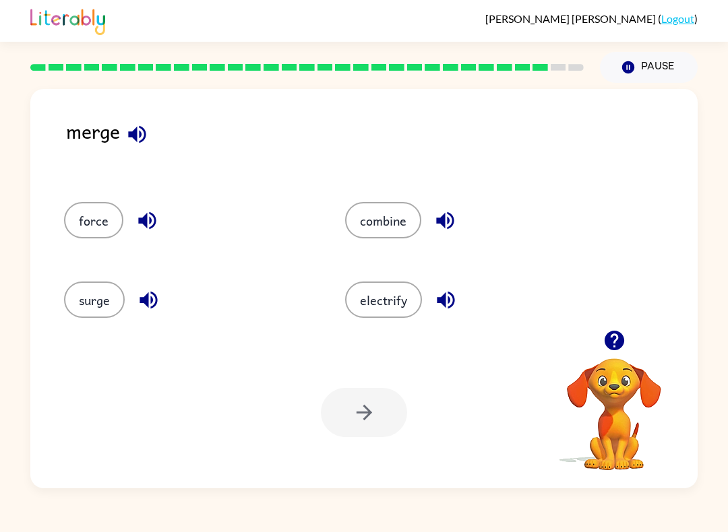
click at [396, 196] on div "combine" at bounding box center [459, 217] width 281 height 80
click at [389, 229] on button "combine" at bounding box center [383, 220] width 76 height 36
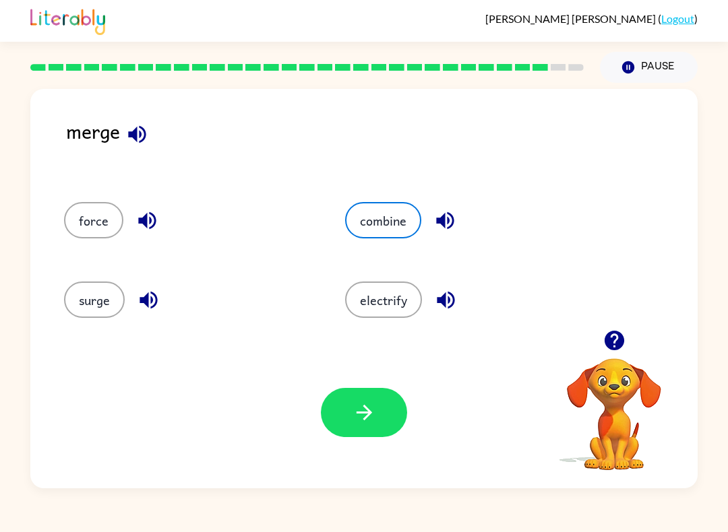
click at [353, 452] on div "Your browser must support playing .mp4 files to use Literably. Please try using…" at bounding box center [363, 413] width 667 height 152
click at [368, 406] on icon "button" at bounding box center [364, 413] width 24 height 24
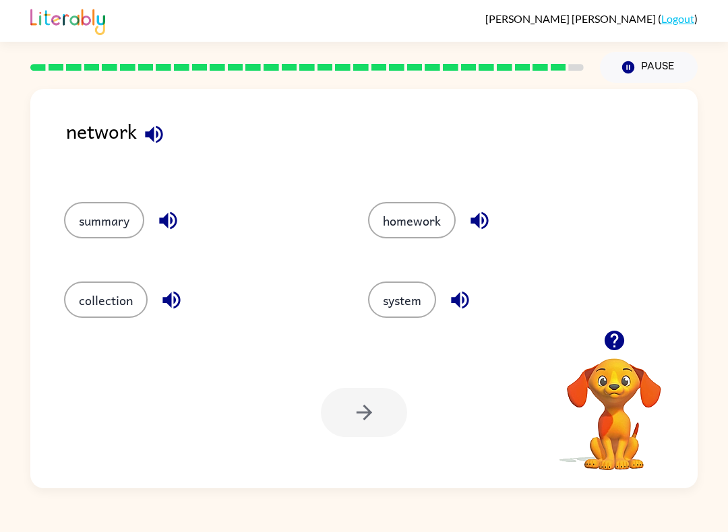
click at [398, 315] on button "system" at bounding box center [402, 300] width 68 height 36
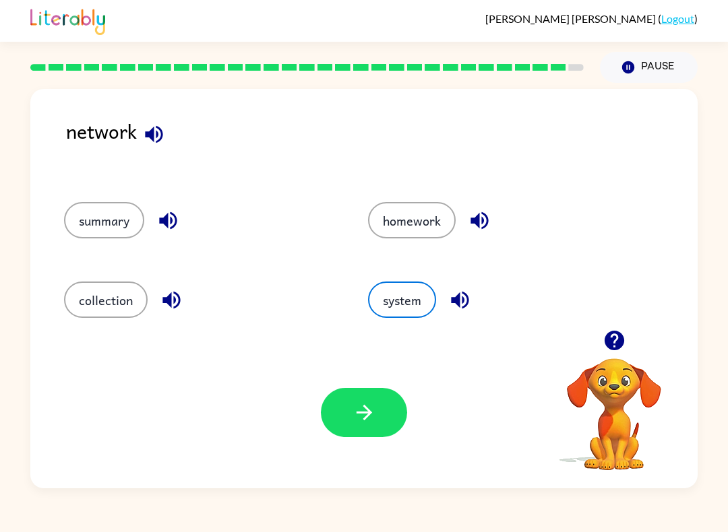
click at [394, 408] on button "button" at bounding box center [364, 412] width 86 height 49
